Goal: Information Seeking & Learning: Find specific fact

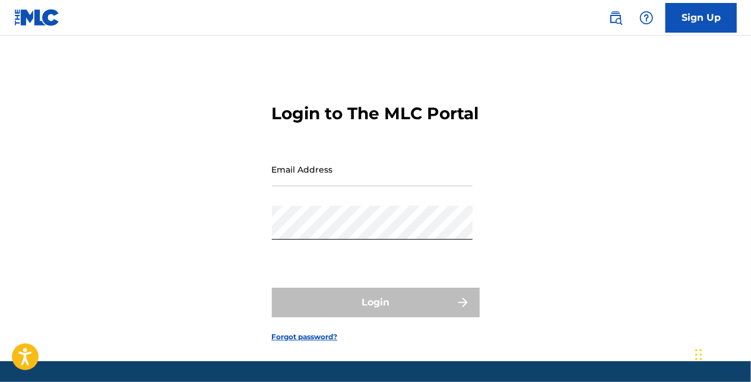
click at [295, 186] on input "Email Address" at bounding box center [372, 169] width 201 height 34
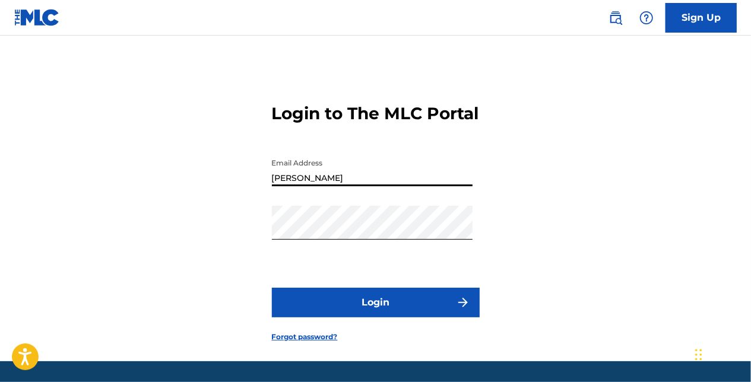
type input "[PERSON_NAME][EMAIL_ADDRESS][PERSON_NAME][DOMAIN_NAME]"
click at [327, 316] on button "Login" at bounding box center [376, 303] width 208 height 30
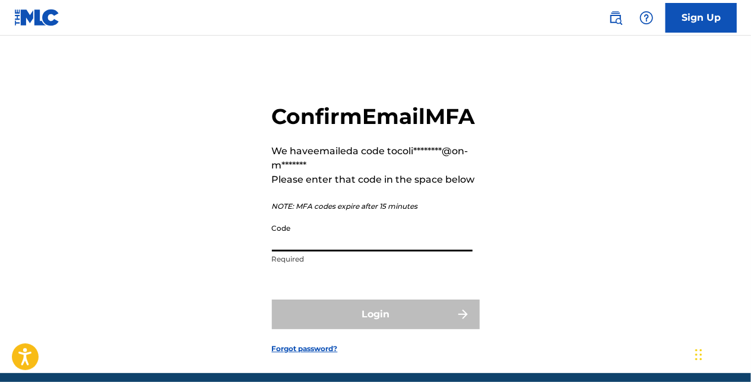
click at [311, 252] on input "Code" at bounding box center [372, 235] width 201 height 34
click at [309, 252] on input "Code" at bounding box center [372, 235] width 201 height 34
paste input "310452"
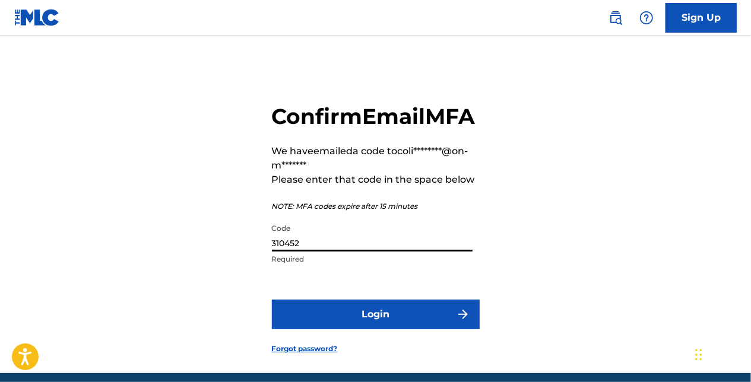
type input "310452"
click at [335, 329] on button "Login" at bounding box center [376, 315] width 208 height 30
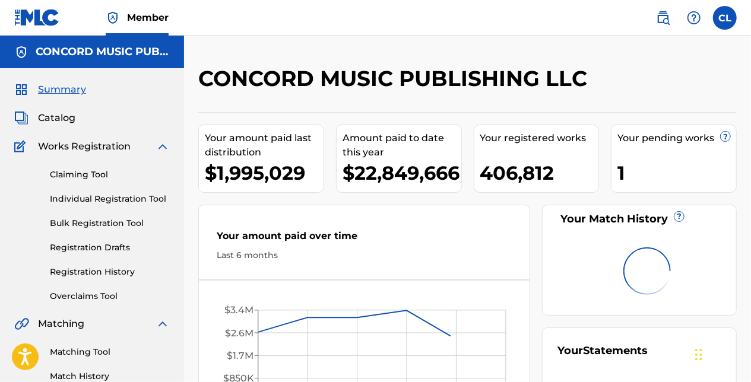
click at [57, 117] on span "Catalog" at bounding box center [56, 118] width 37 height 14
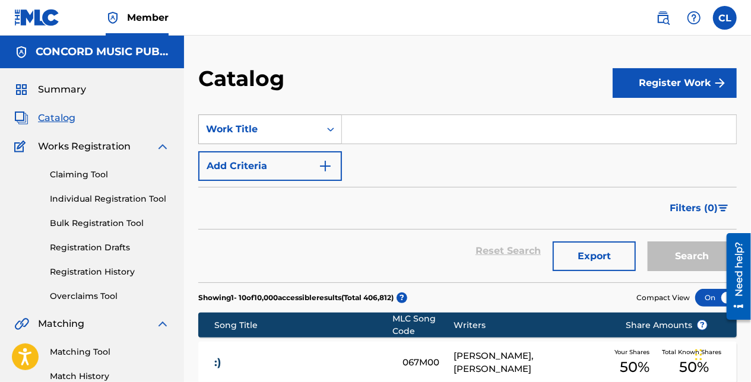
click at [317, 131] on div "Work Title" at bounding box center [259, 129] width 121 height 23
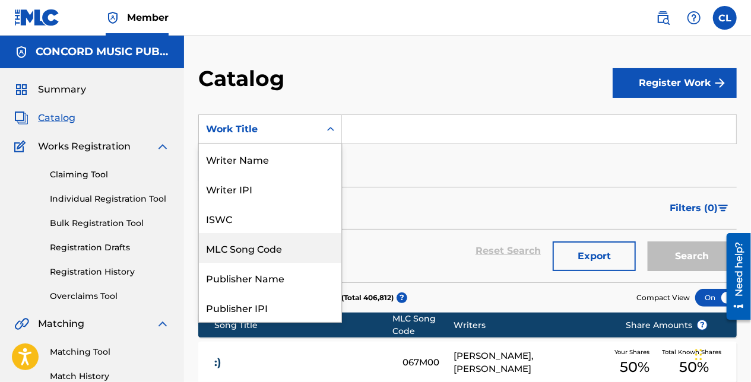
click at [263, 248] on div "MLC Song Code" at bounding box center [270, 248] width 142 height 30
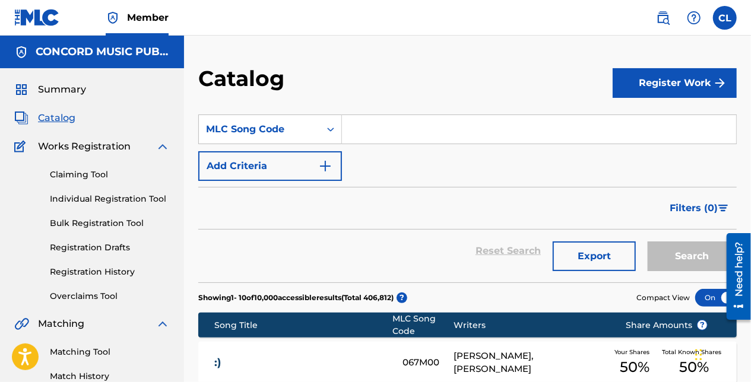
click at [393, 122] on input "Search Form" at bounding box center [539, 129] width 394 height 28
paste input "SH4ZWS"
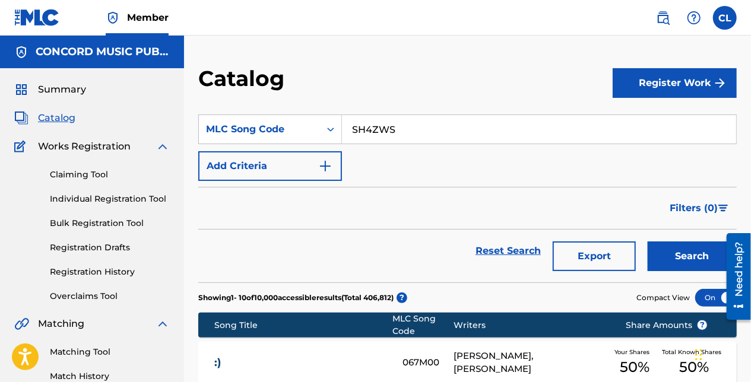
type input "SH4ZWS"
click at [670, 244] on button "Search" at bounding box center [691, 257] width 89 height 30
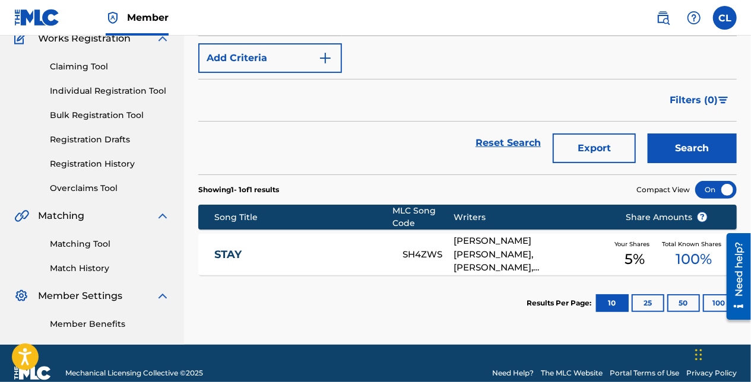
scroll to position [128, 0]
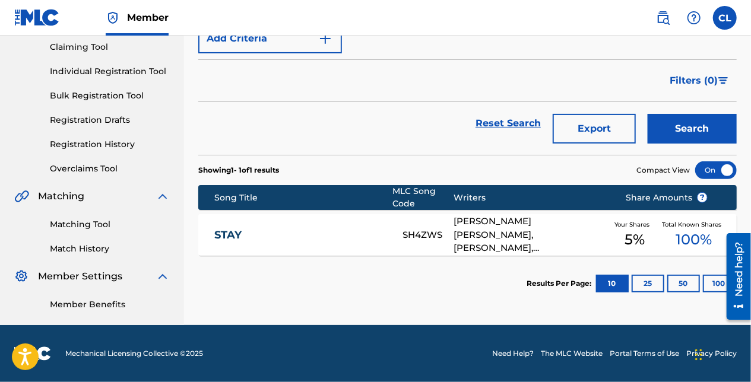
click at [373, 137] on div "Reset Search Export Search" at bounding box center [467, 123] width 538 height 43
click at [331, 72] on div "Filters ( 0 )" at bounding box center [467, 80] width 538 height 43
click at [333, 214] on div "STAY SH4ZWS [PERSON_NAME] [PERSON_NAME], [PERSON_NAME], [PERSON_NAME] [PERSON_N…" at bounding box center [467, 235] width 538 height 42
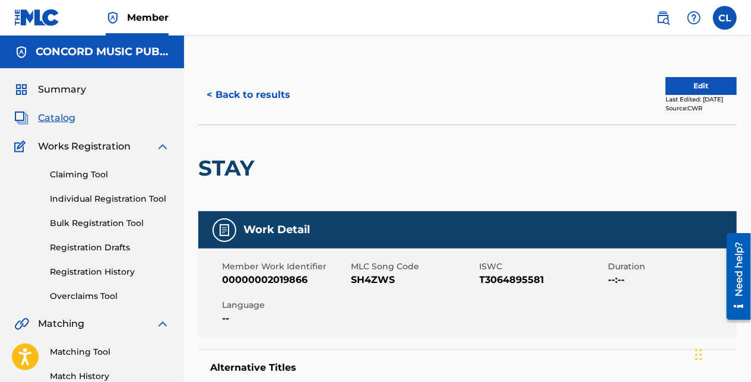
click at [246, 103] on button "< Back to results" at bounding box center [248, 95] width 100 height 30
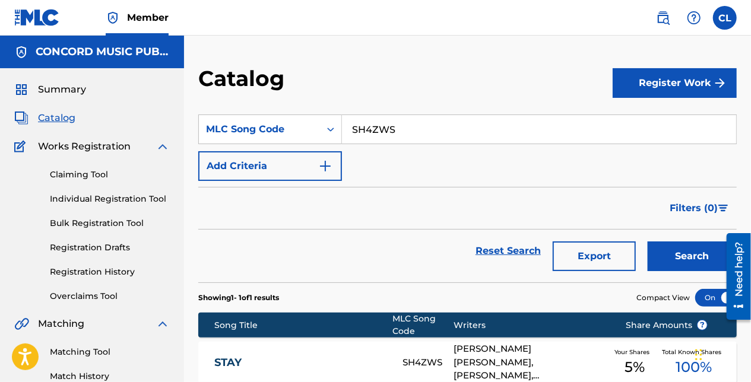
click at [377, 123] on input "SH4ZWS" at bounding box center [539, 129] width 394 height 28
paste input "CC7OEN"
type input "CC7OEN"
click at [673, 249] on button "Search" at bounding box center [691, 257] width 89 height 30
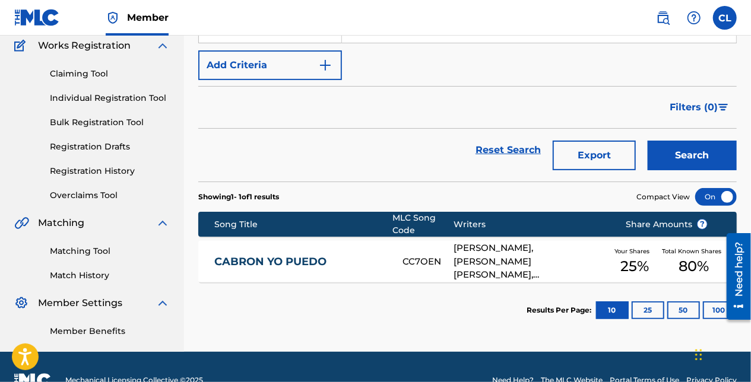
scroll to position [128, 0]
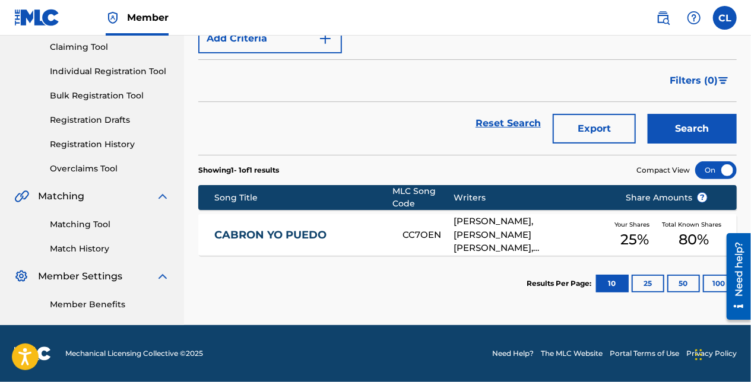
click at [332, 237] on link "CABRON YO PUEDO" at bounding box center [300, 235] width 172 height 14
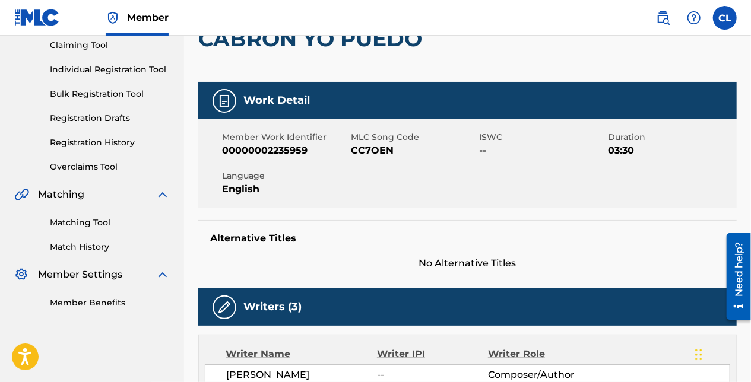
scroll to position [59, 0]
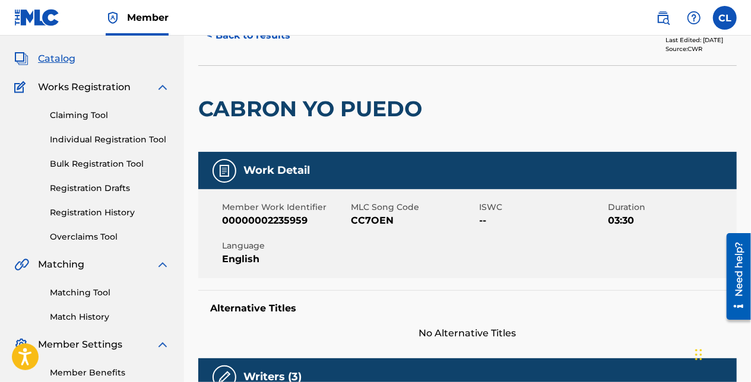
click at [265, 34] on nav "Member CL [PERSON_NAME] Langan [EMAIL_ADDRESS][PERSON_NAME][DOMAIN_NAME] Notifi…" at bounding box center [375, 18] width 751 height 36
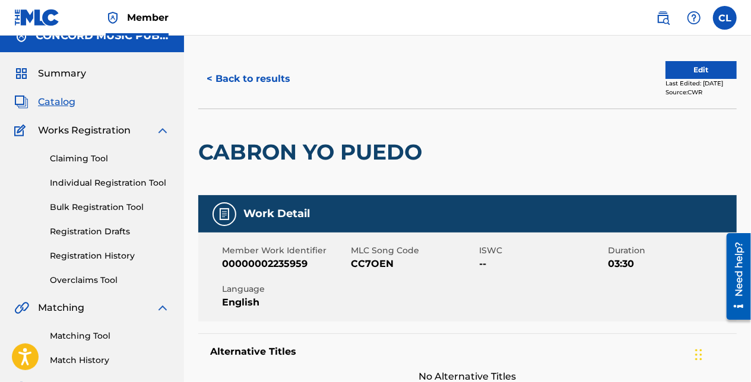
scroll to position [0, 0]
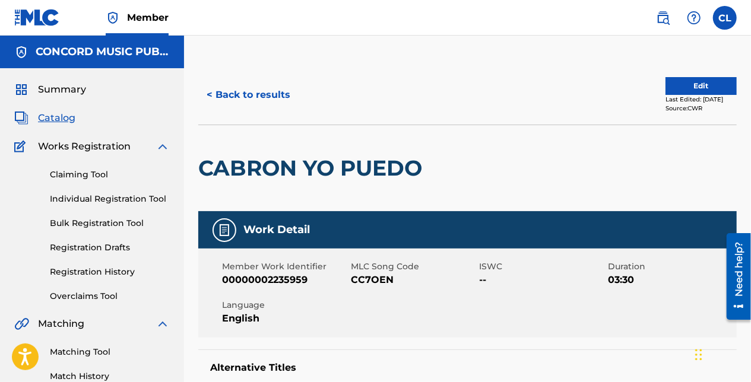
click at [260, 95] on button "< Back to results" at bounding box center [248, 95] width 100 height 30
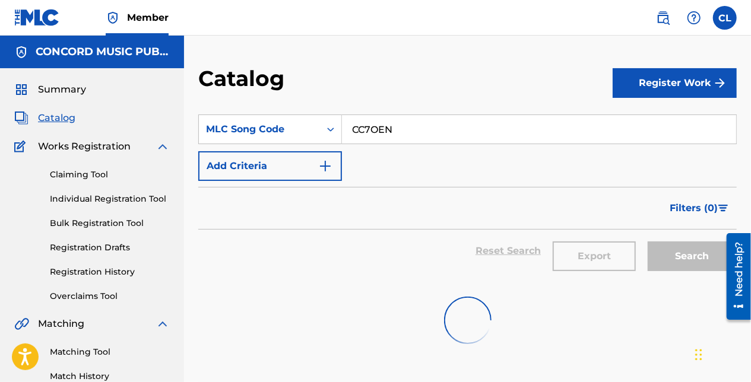
click at [370, 128] on input "CC7OEN" at bounding box center [539, 129] width 394 height 28
paste input "SD6ZSJ"
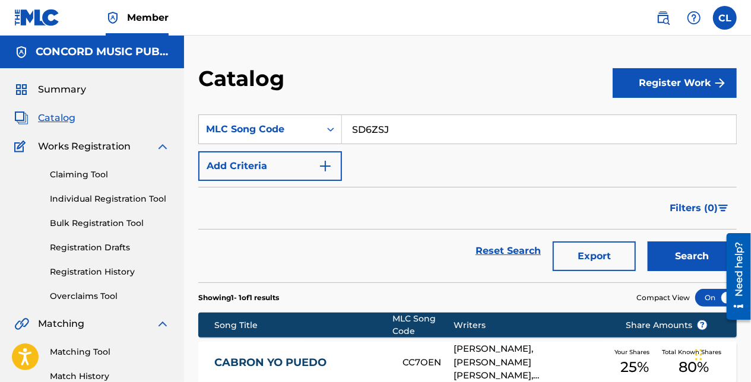
type input "SD6ZSJ"
click at [659, 252] on button "Search" at bounding box center [691, 257] width 89 height 30
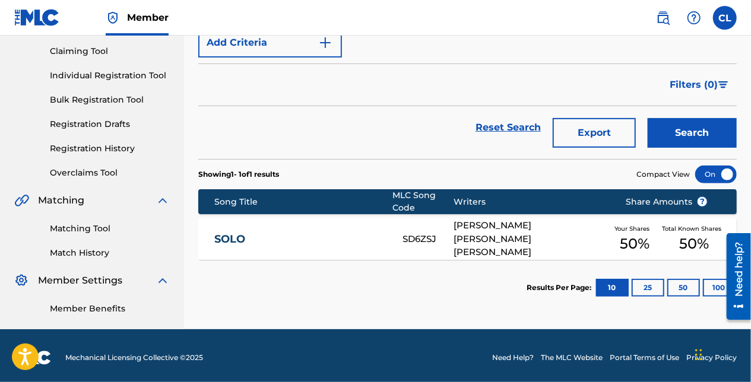
scroll to position [128, 0]
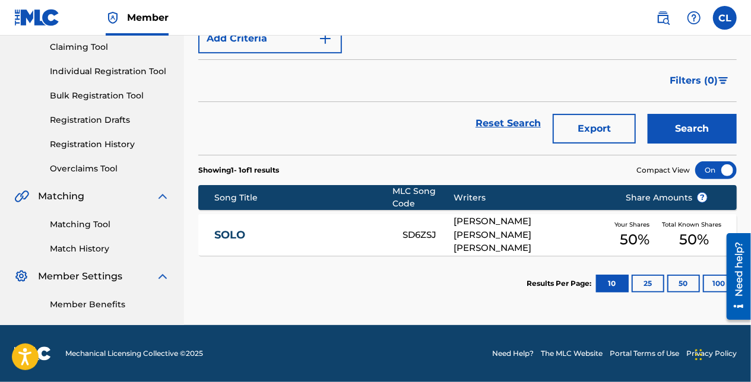
click at [284, 218] on div "SOLO SD6ZSJ [PERSON_NAME] [PERSON_NAME] [PERSON_NAME] Your Shares 50 % Total Kn…" at bounding box center [467, 235] width 538 height 42
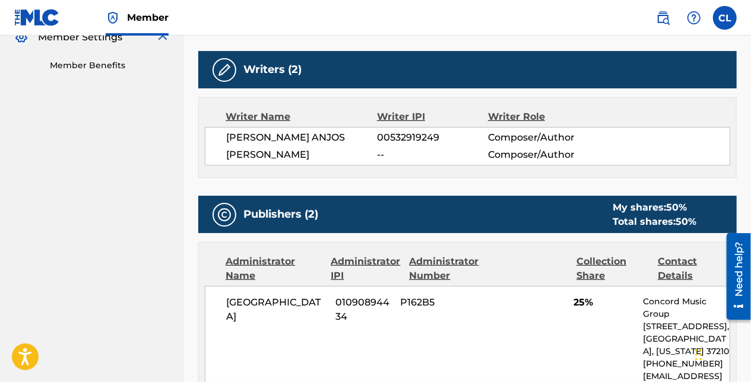
scroll to position [356, 0]
